Goal: Task Accomplishment & Management: Complete application form

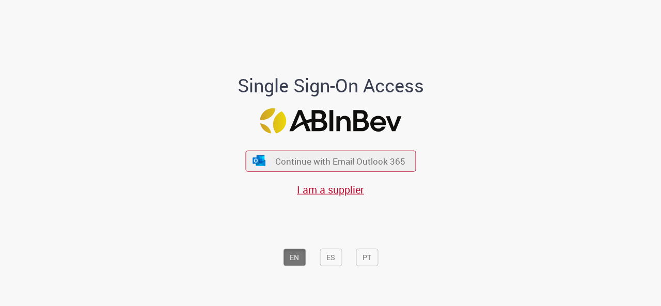
click at [304, 161] on span "Continue with Email Outlook 365" at bounding box center [340, 162] width 130 height 12
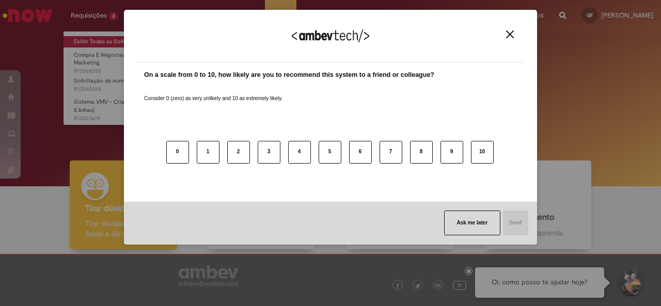
click at [125, 43] on div "We appreciate your feedback! On a scale from 0 to 10, how likely are you to rec…" at bounding box center [330, 127] width 413 height 235
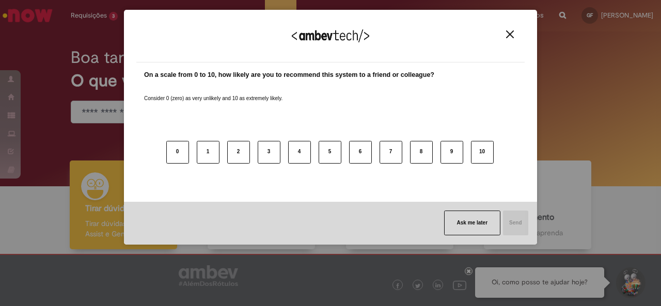
click at [511, 38] on img "Close" at bounding box center [510, 34] width 8 height 8
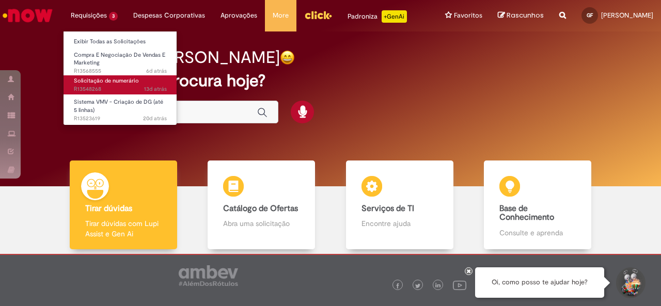
click at [122, 77] on span "Solicitação de numerário" at bounding box center [106, 81] width 65 height 8
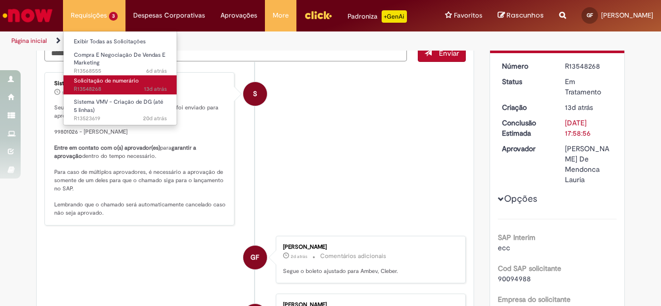
scroll to position [103, 0]
